Goal: Navigation & Orientation: Find specific page/section

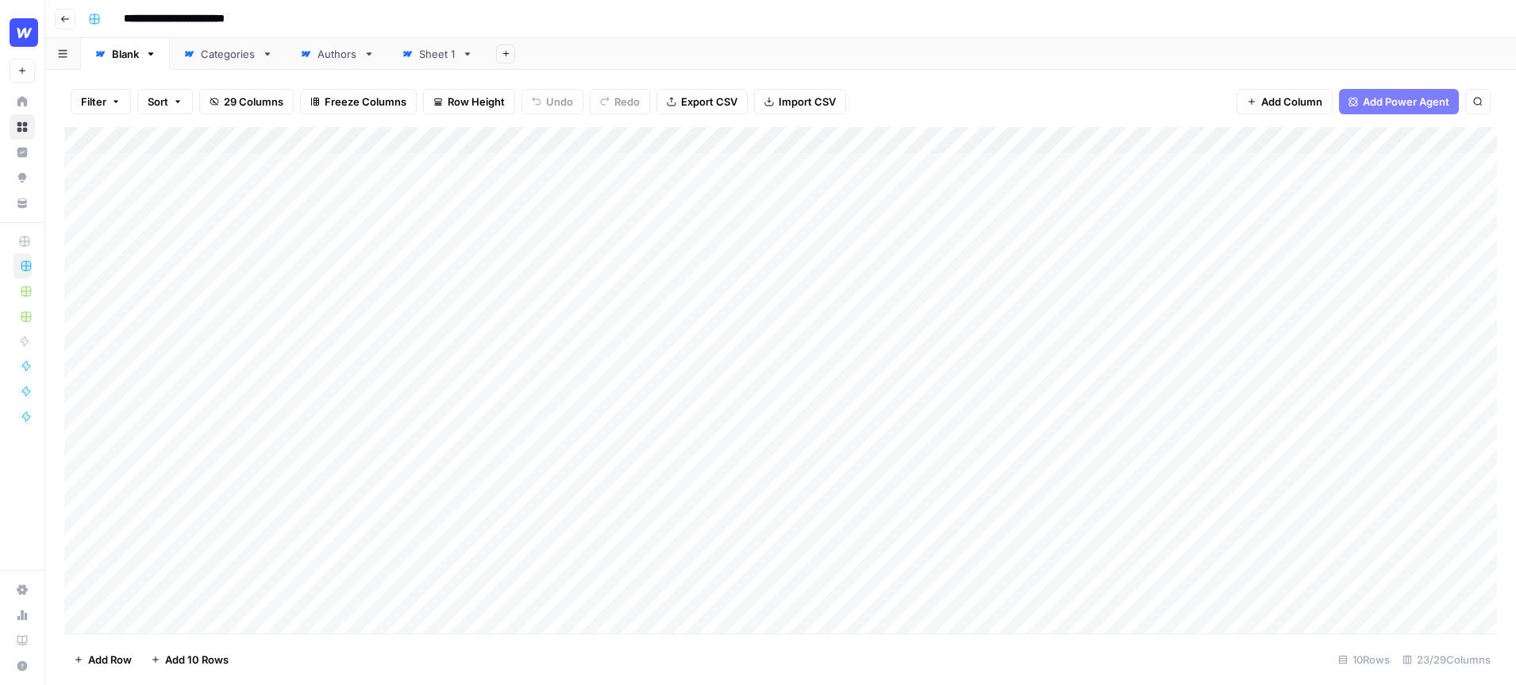
click at [368, 141] on div "Add Column" at bounding box center [780, 380] width 1432 height 506
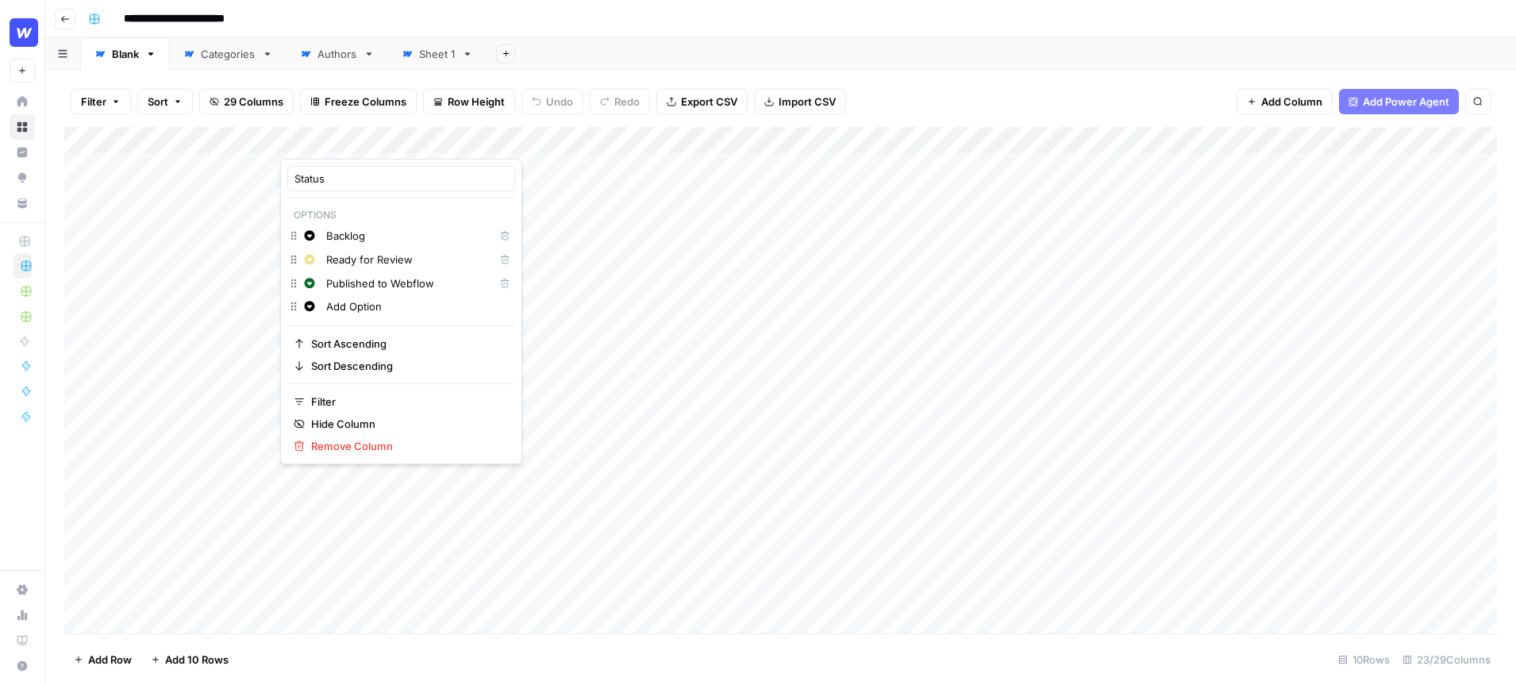
click at [732, 13] on div "**********" at bounding box center [791, 18] width 1418 height 25
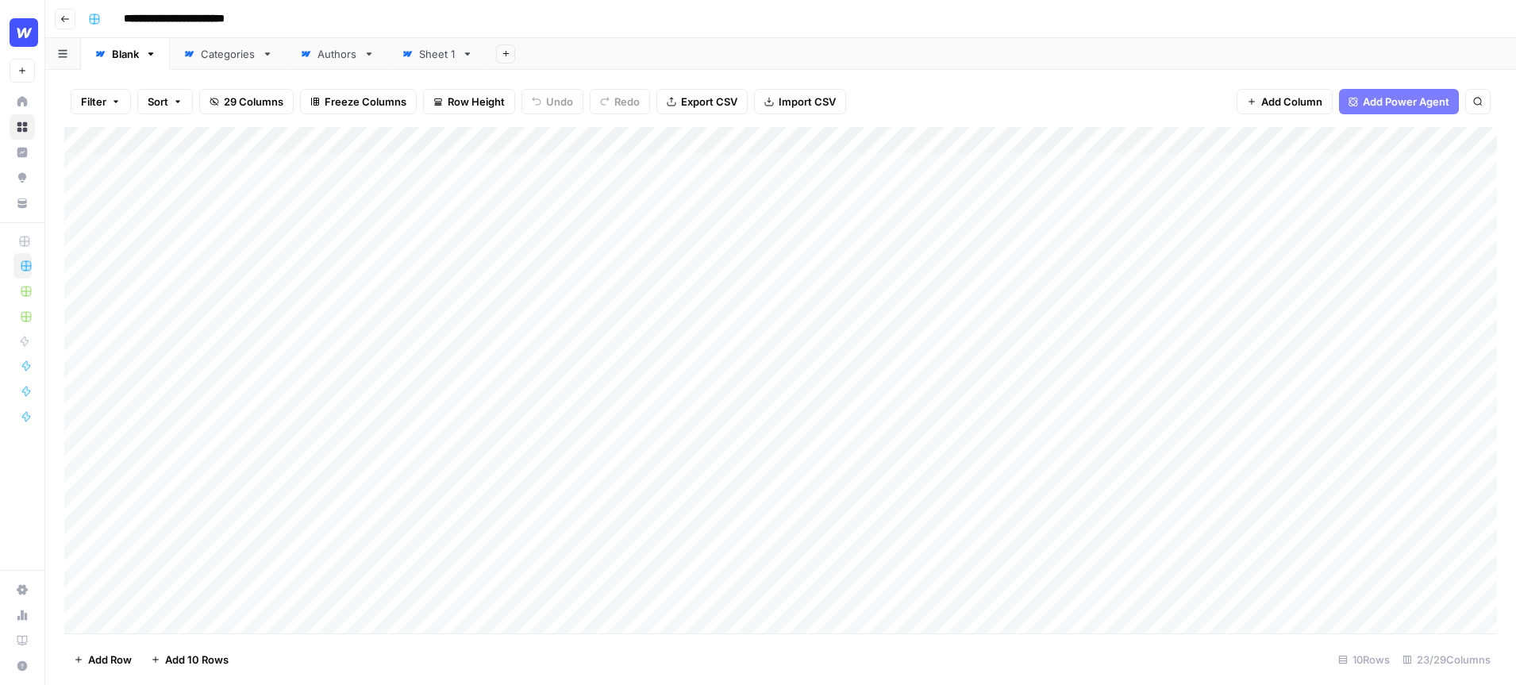
click at [429, 144] on div "Add Column" at bounding box center [780, 380] width 1432 height 506
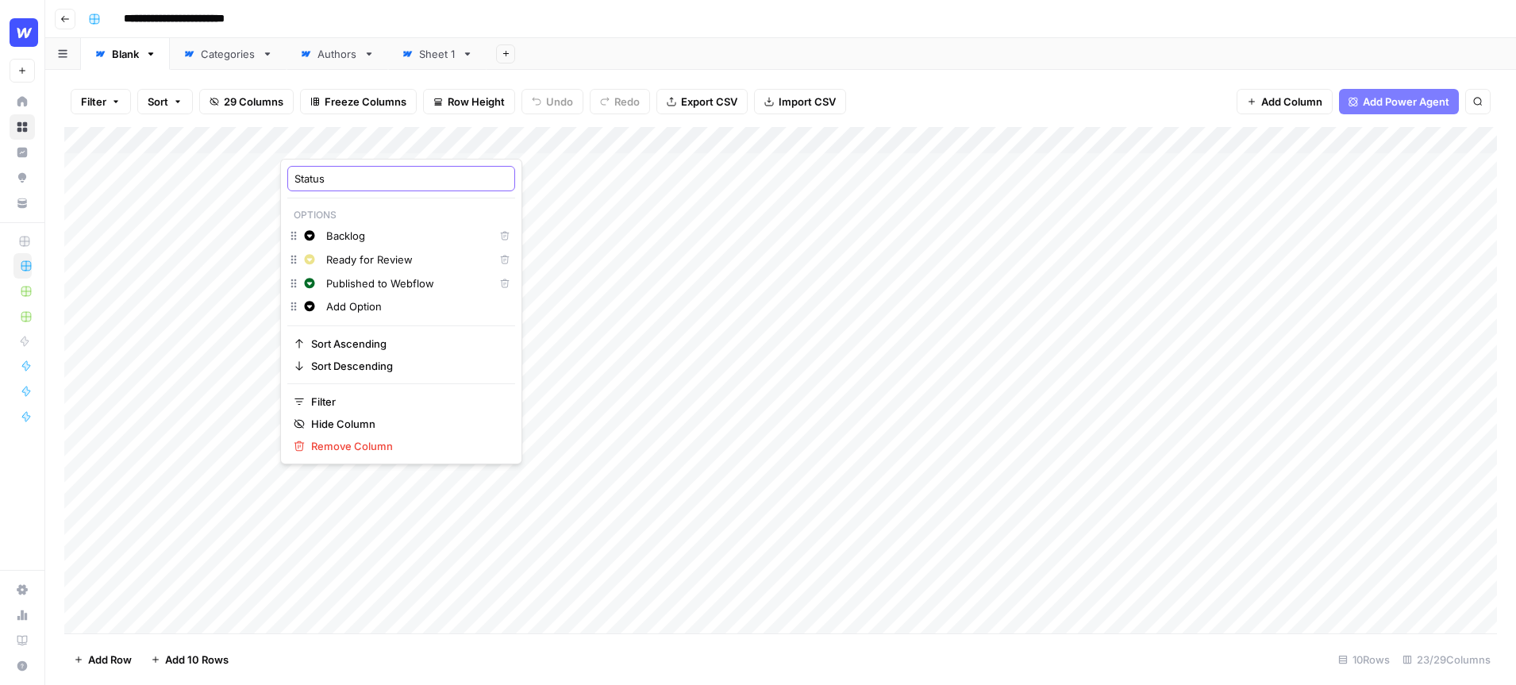
click at [353, 179] on input "Status" at bounding box center [400, 179] width 213 height 16
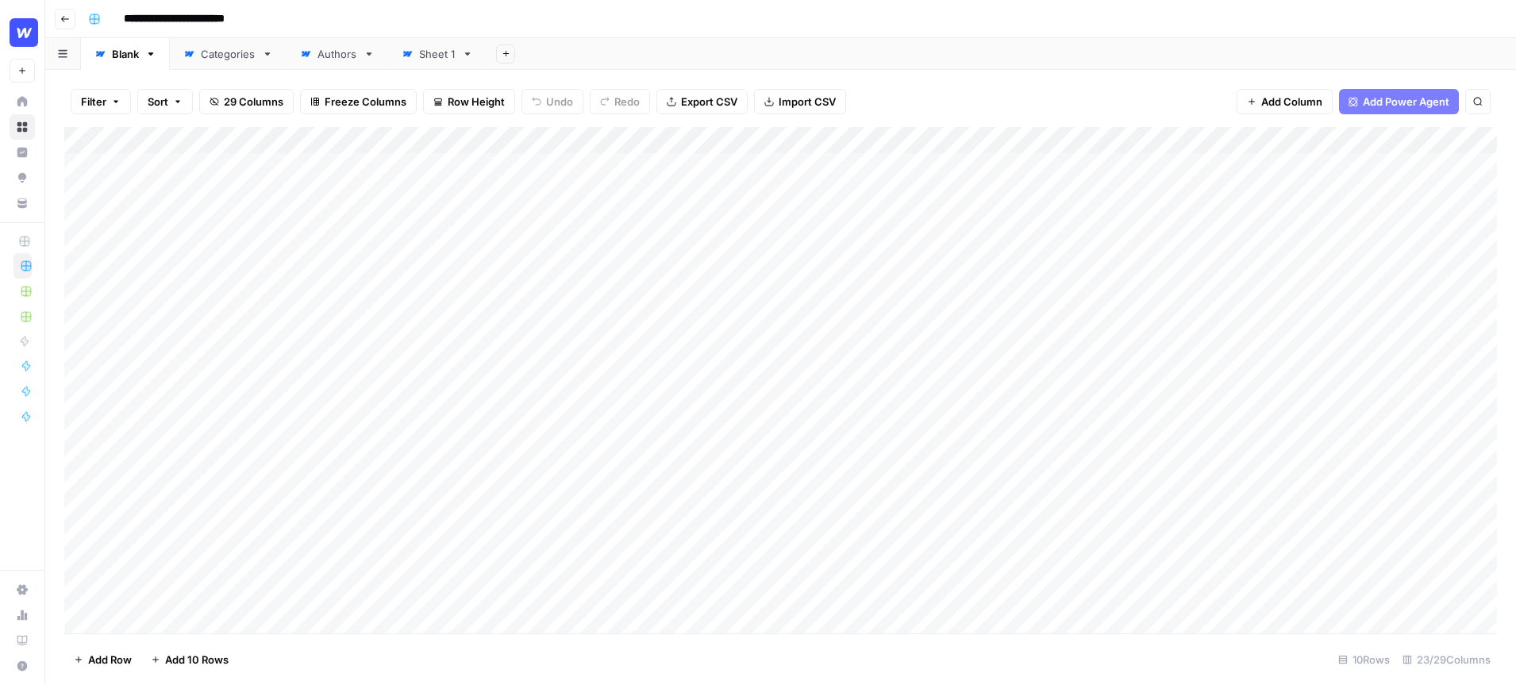
click at [426, 140] on div "Add Column" at bounding box center [780, 380] width 1432 height 506
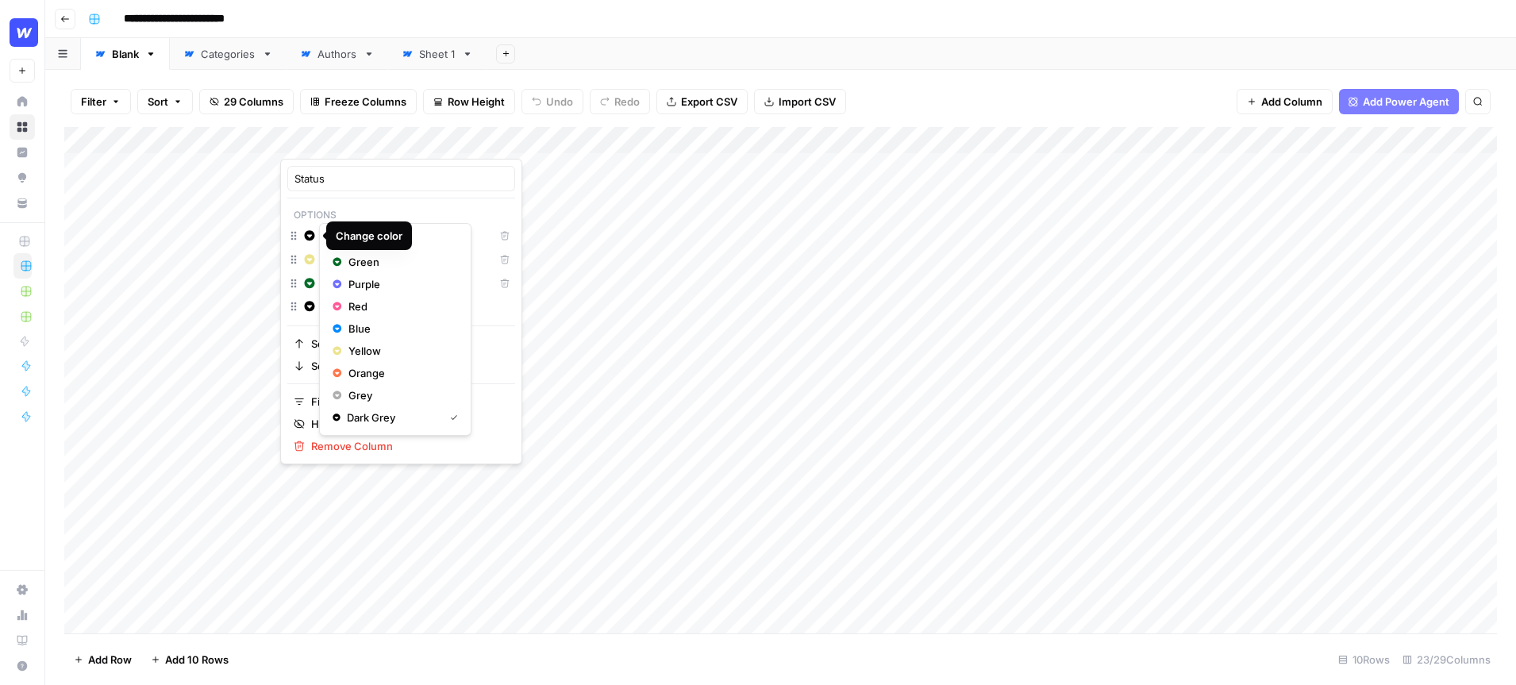
click at [552, 139] on html "**********" at bounding box center [758, 342] width 1516 height 685
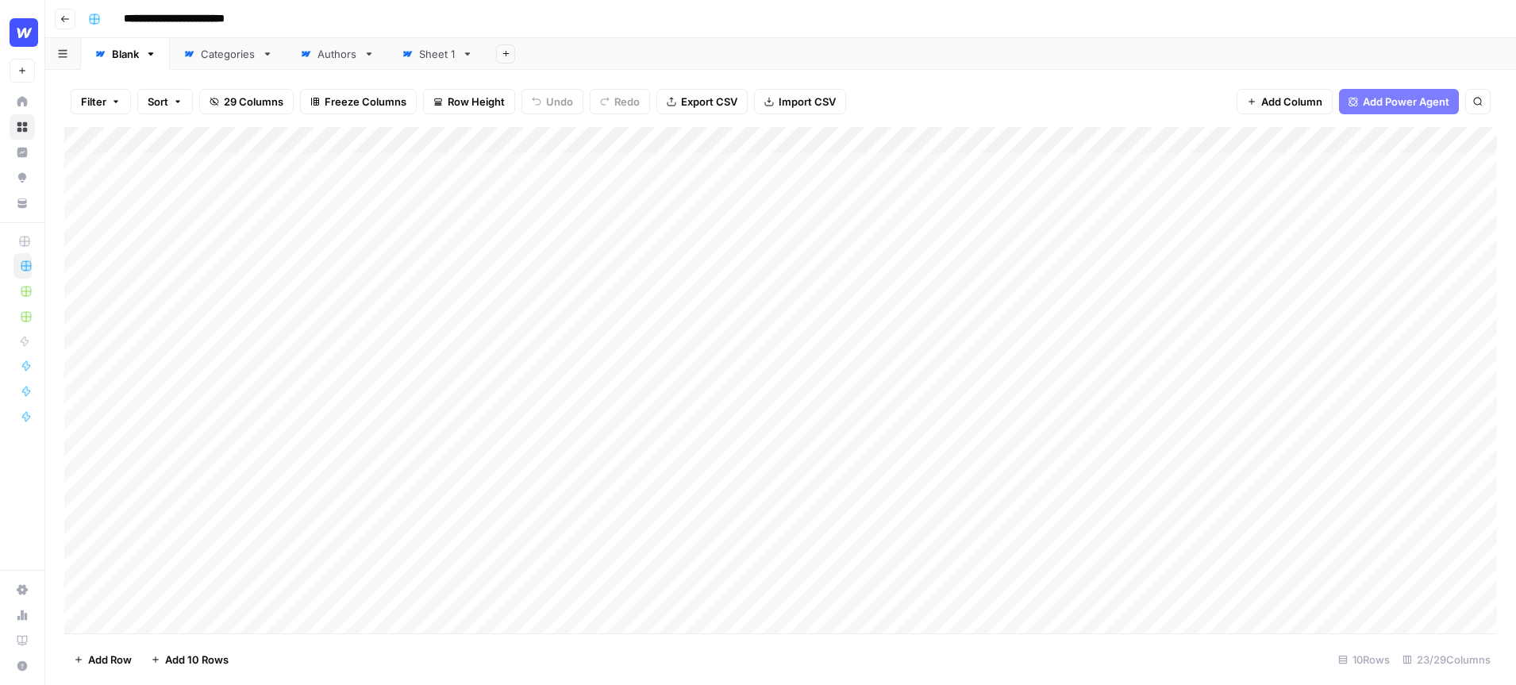
click at [549, 142] on div "Add Column" at bounding box center [780, 380] width 1432 height 506
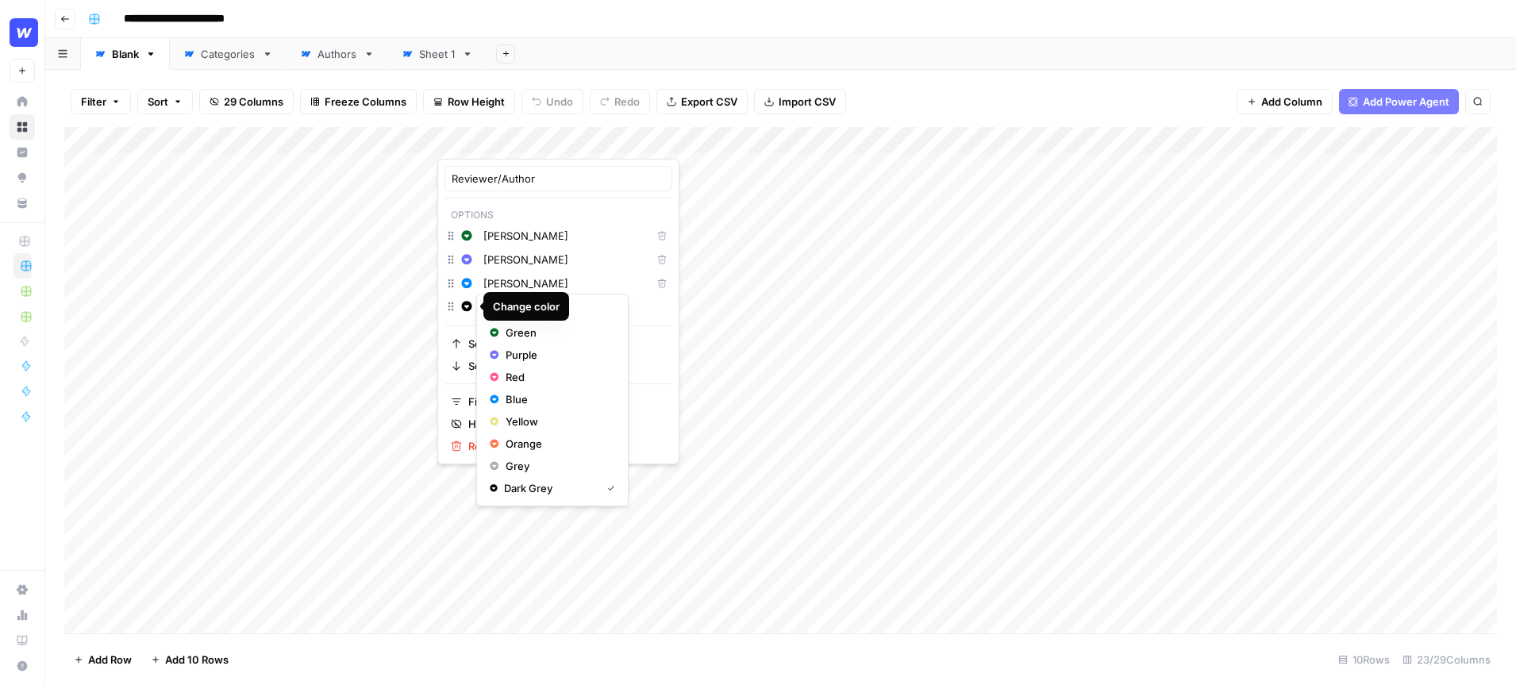
click at [858, 16] on html "**********" at bounding box center [758, 342] width 1516 height 685
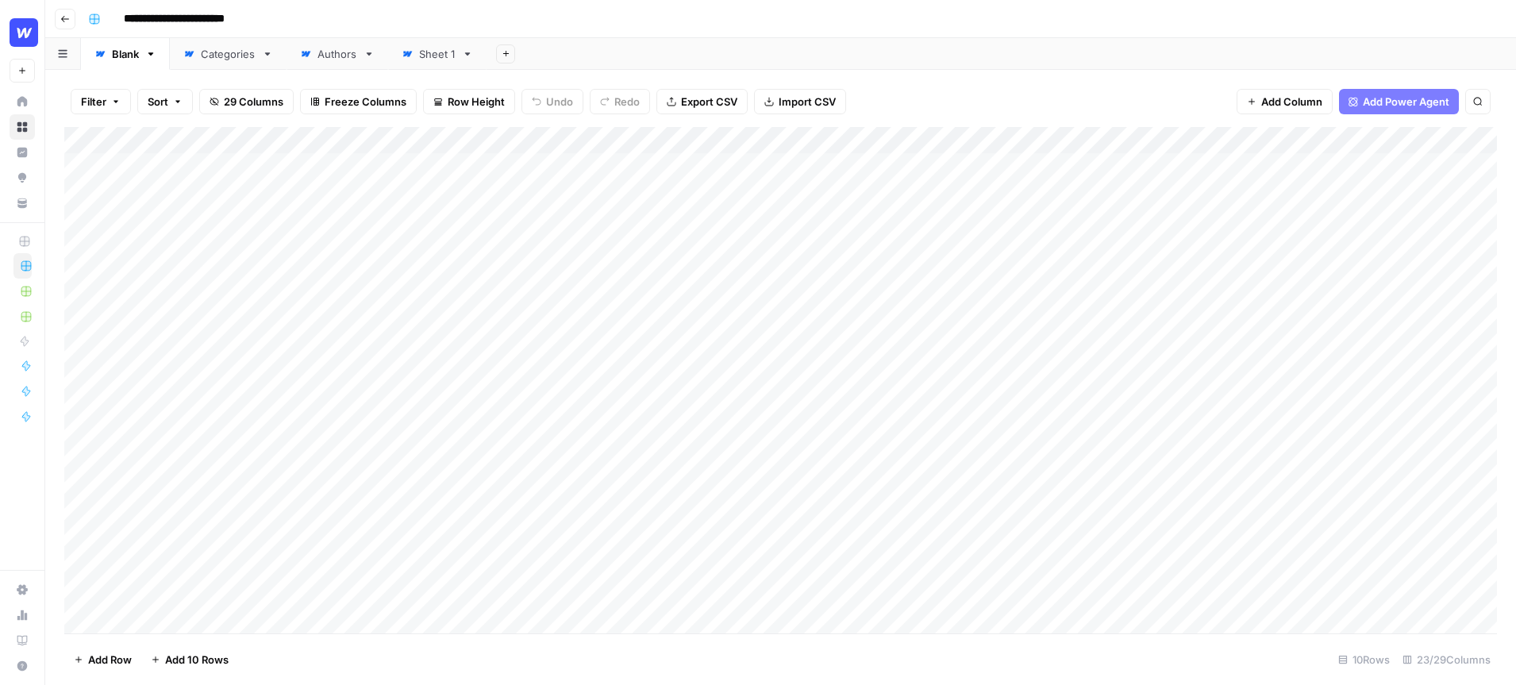
click at [425, 144] on div "Add Column" at bounding box center [780, 380] width 1432 height 506
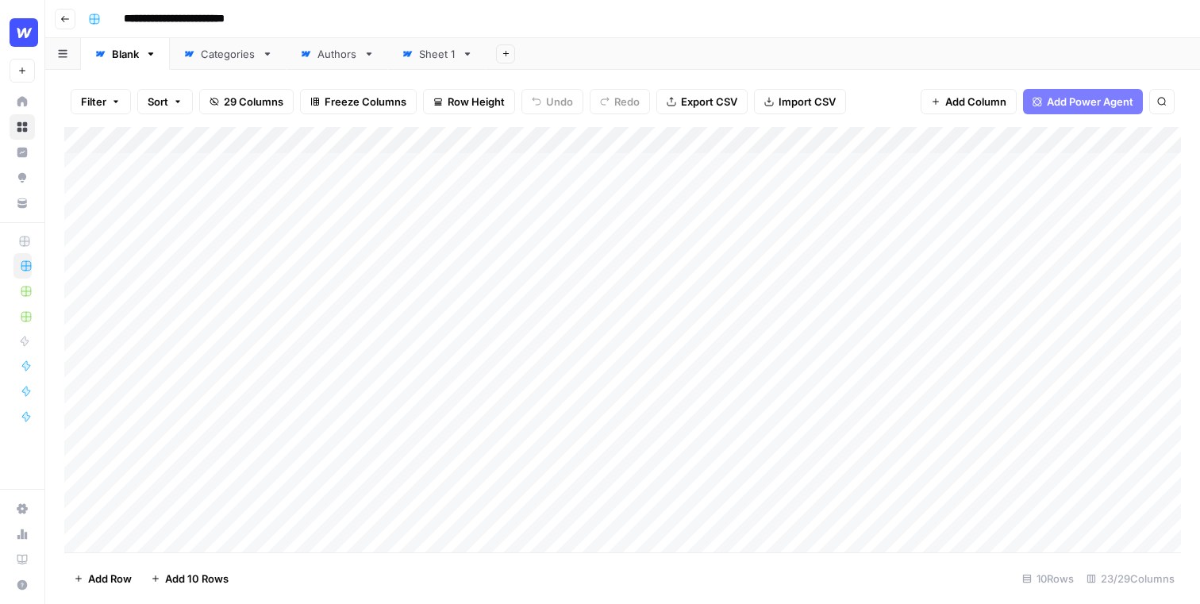
click at [425, 143] on div "Add Column" at bounding box center [622, 339] width 1117 height 425
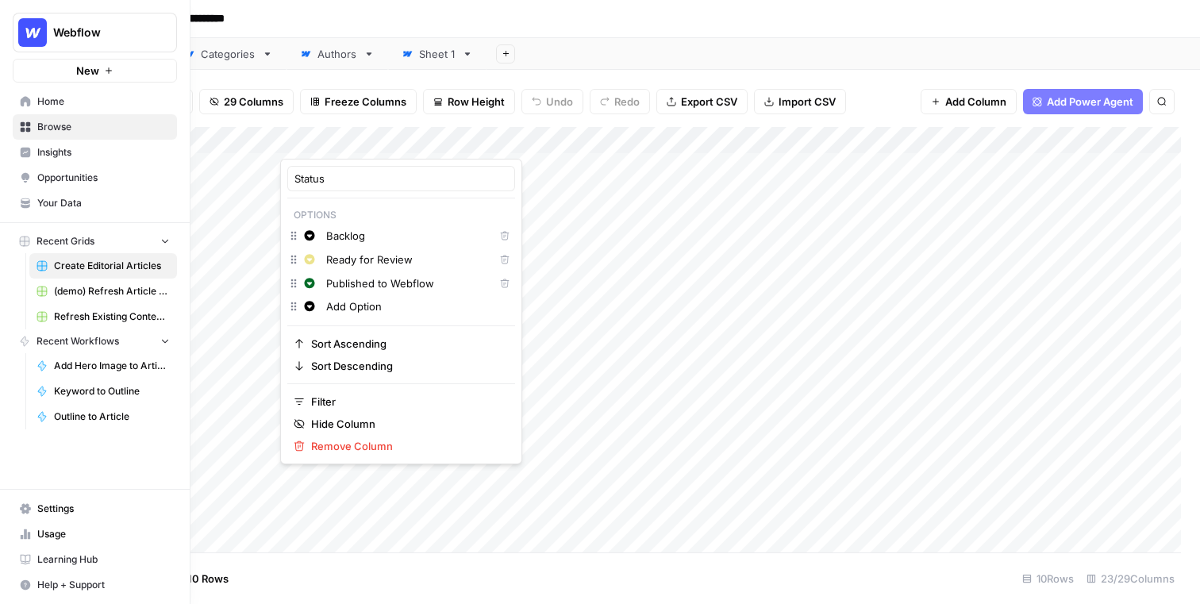
click at [111, 38] on span "Webflow" at bounding box center [101, 33] width 96 height 16
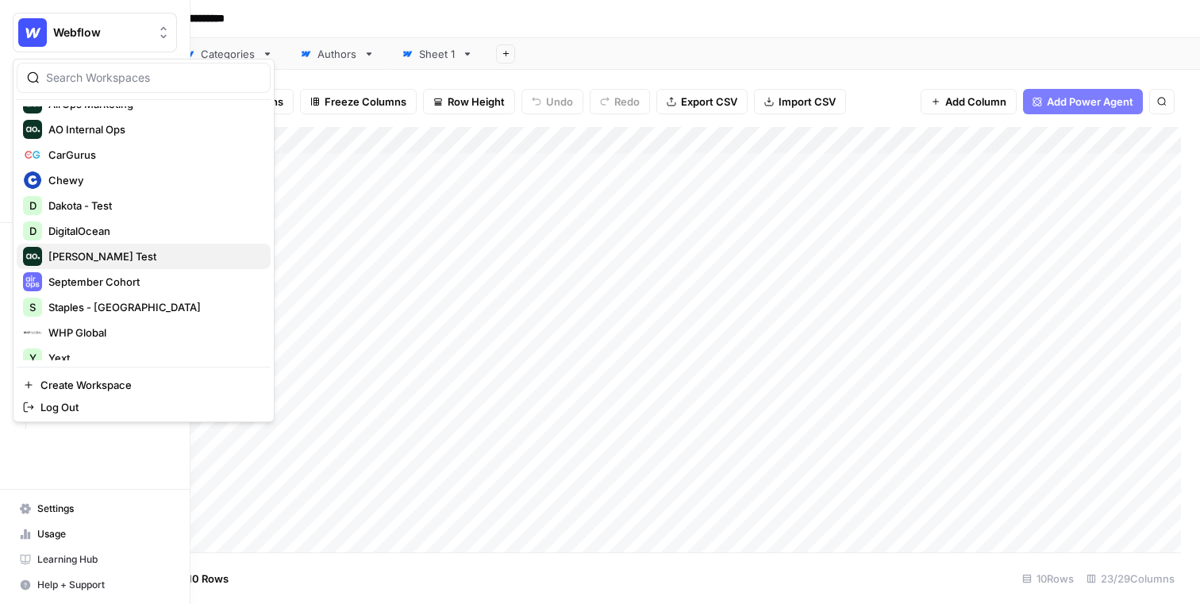
scroll to position [76, 0]
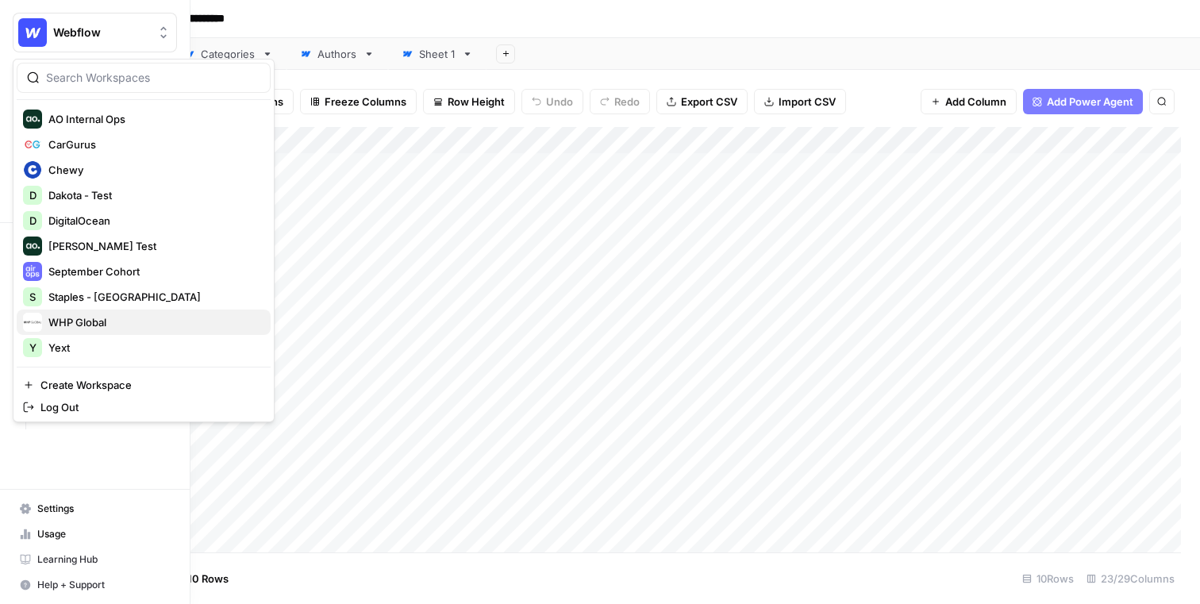
click at [128, 313] on div "WHP Global" at bounding box center [143, 322] width 241 height 19
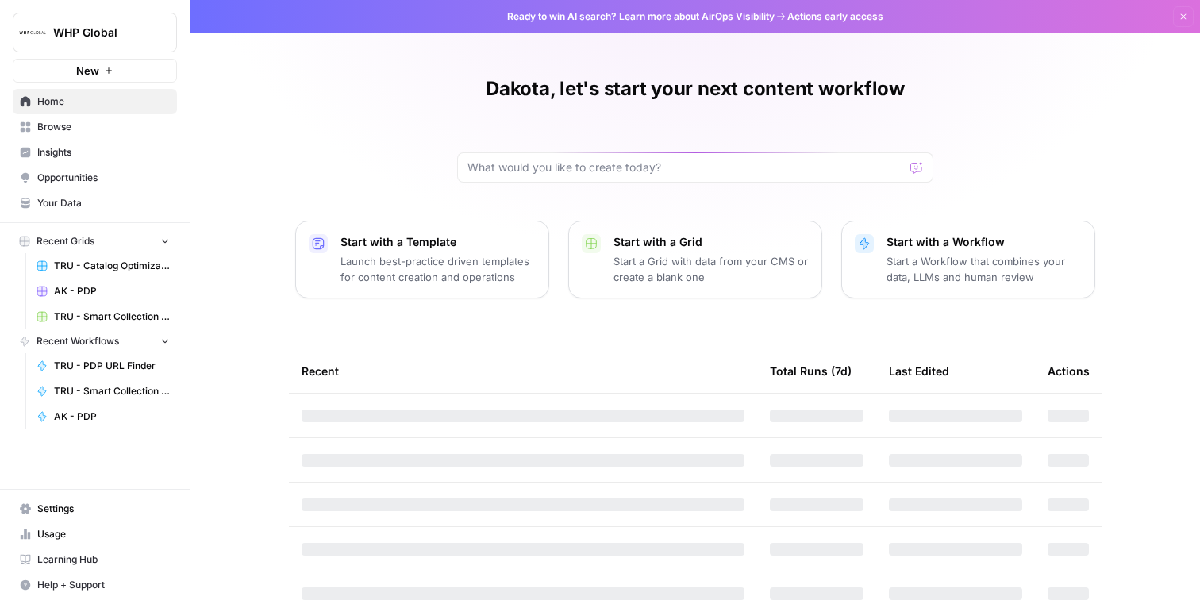
click at [150, 37] on div "WHP Global" at bounding box center [112, 33] width 118 height 16
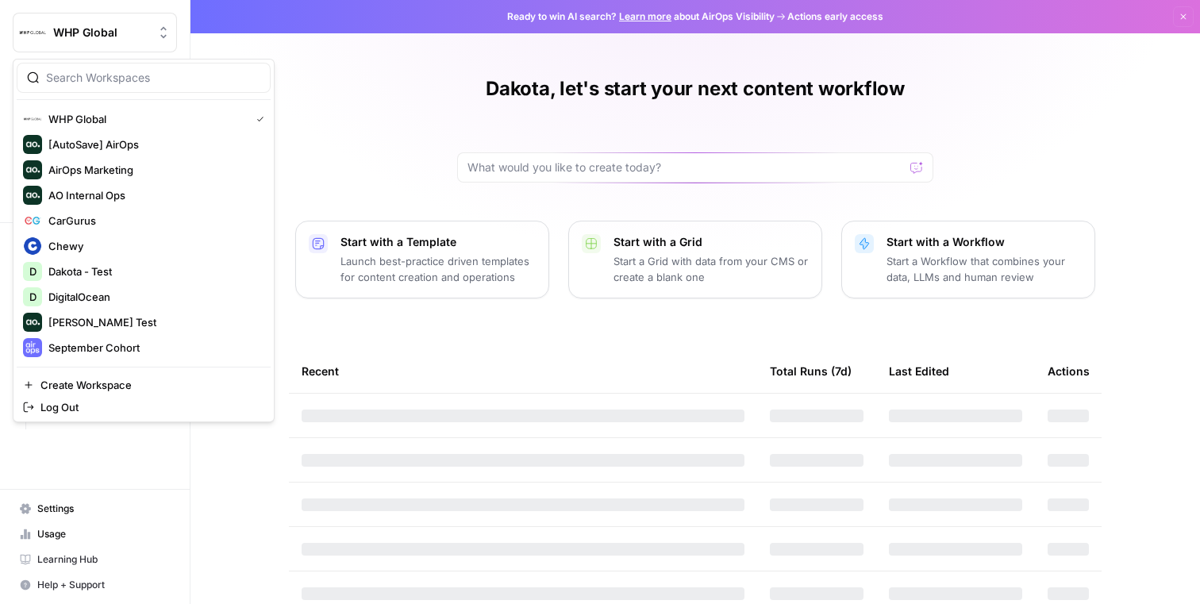
scroll to position [76, 0]
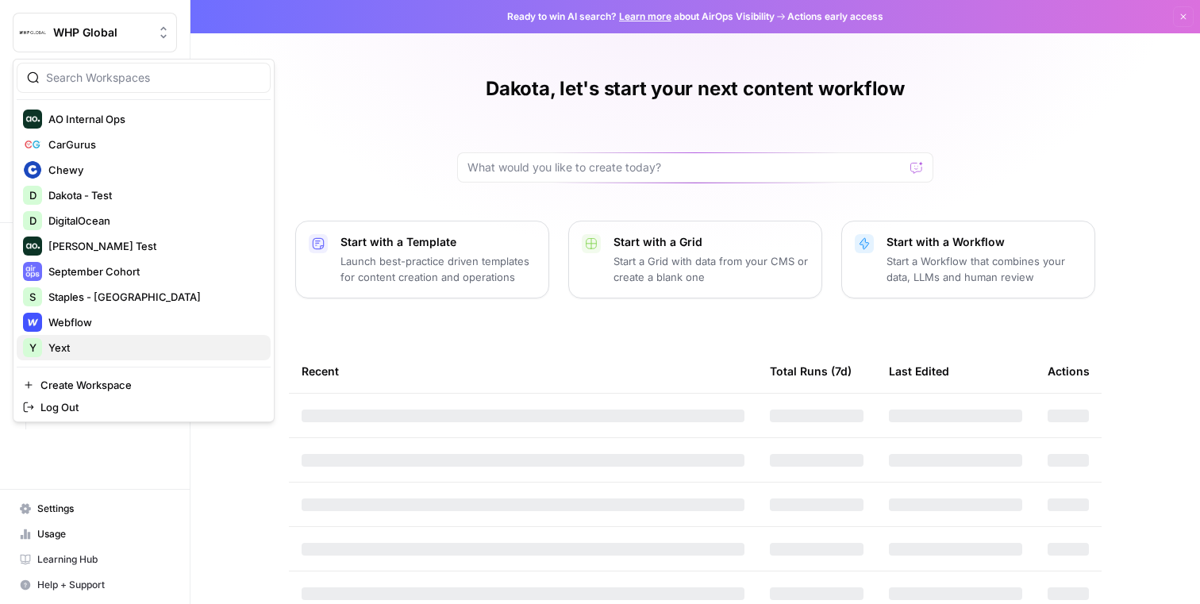
click at [117, 340] on span "Yext" at bounding box center [152, 348] width 209 height 16
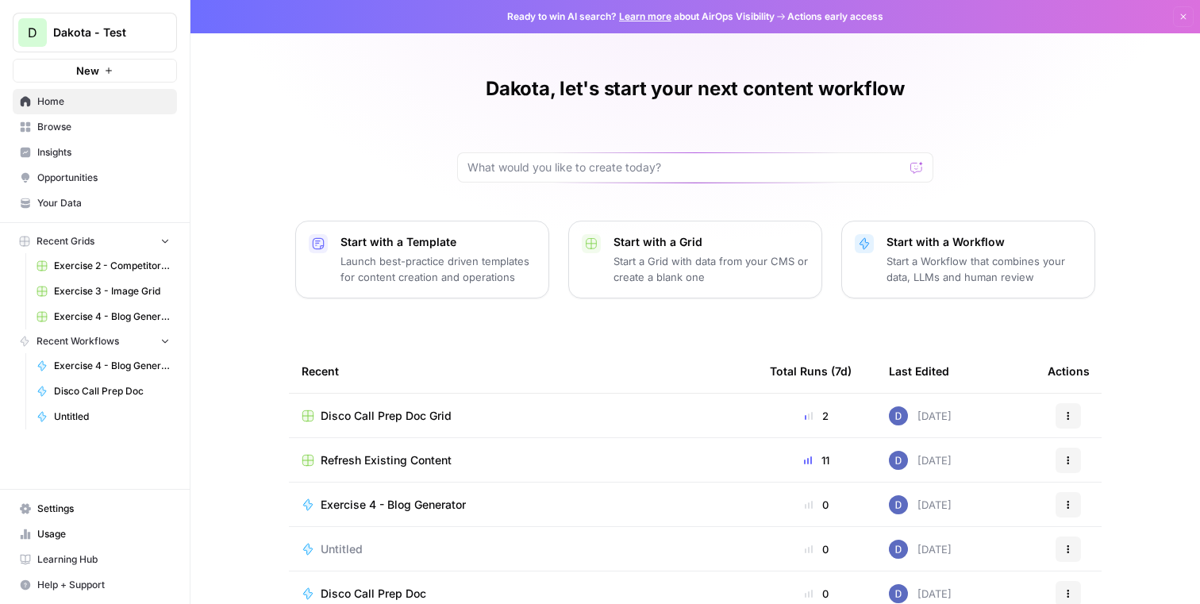
click at [81, 205] on span "Your Data" at bounding box center [103, 203] width 133 height 14
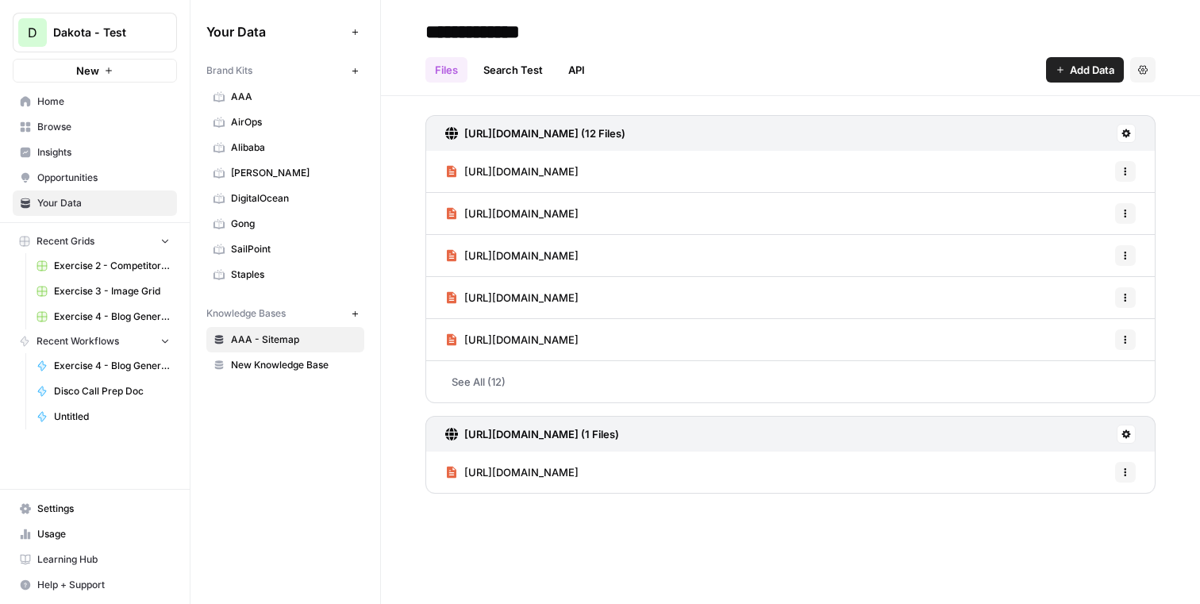
click at [144, 35] on span "Dakota - Test" at bounding box center [101, 33] width 96 height 16
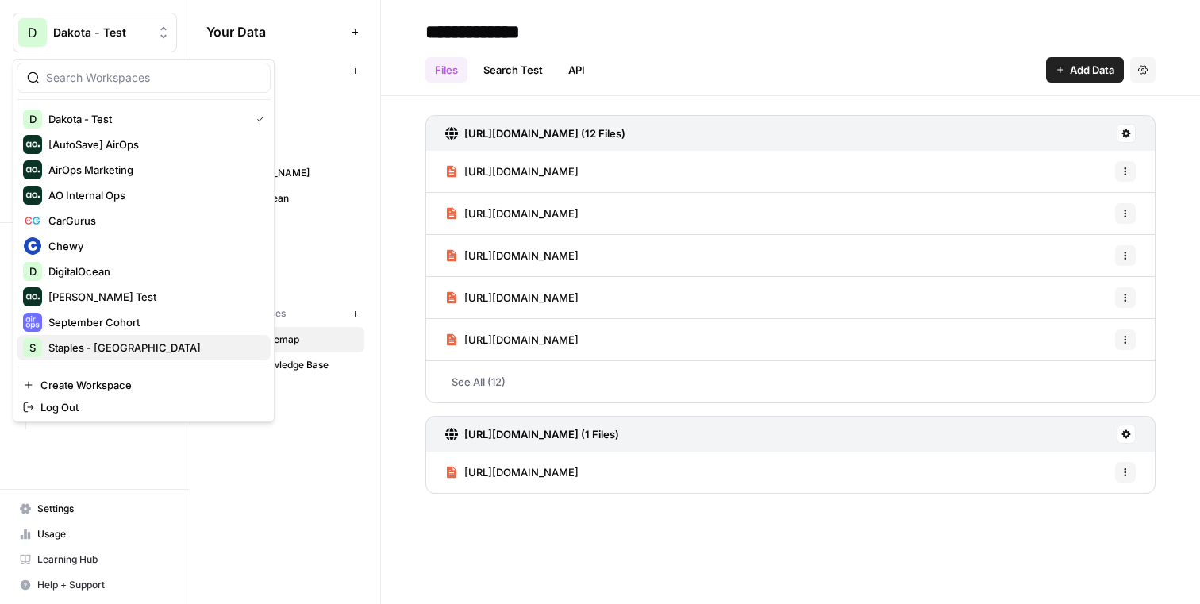
click at [126, 353] on span "Staples - [GEOGRAPHIC_DATA]" at bounding box center [152, 348] width 209 height 16
